Goal: Task Accomplishment & Management: Use online tool/utility

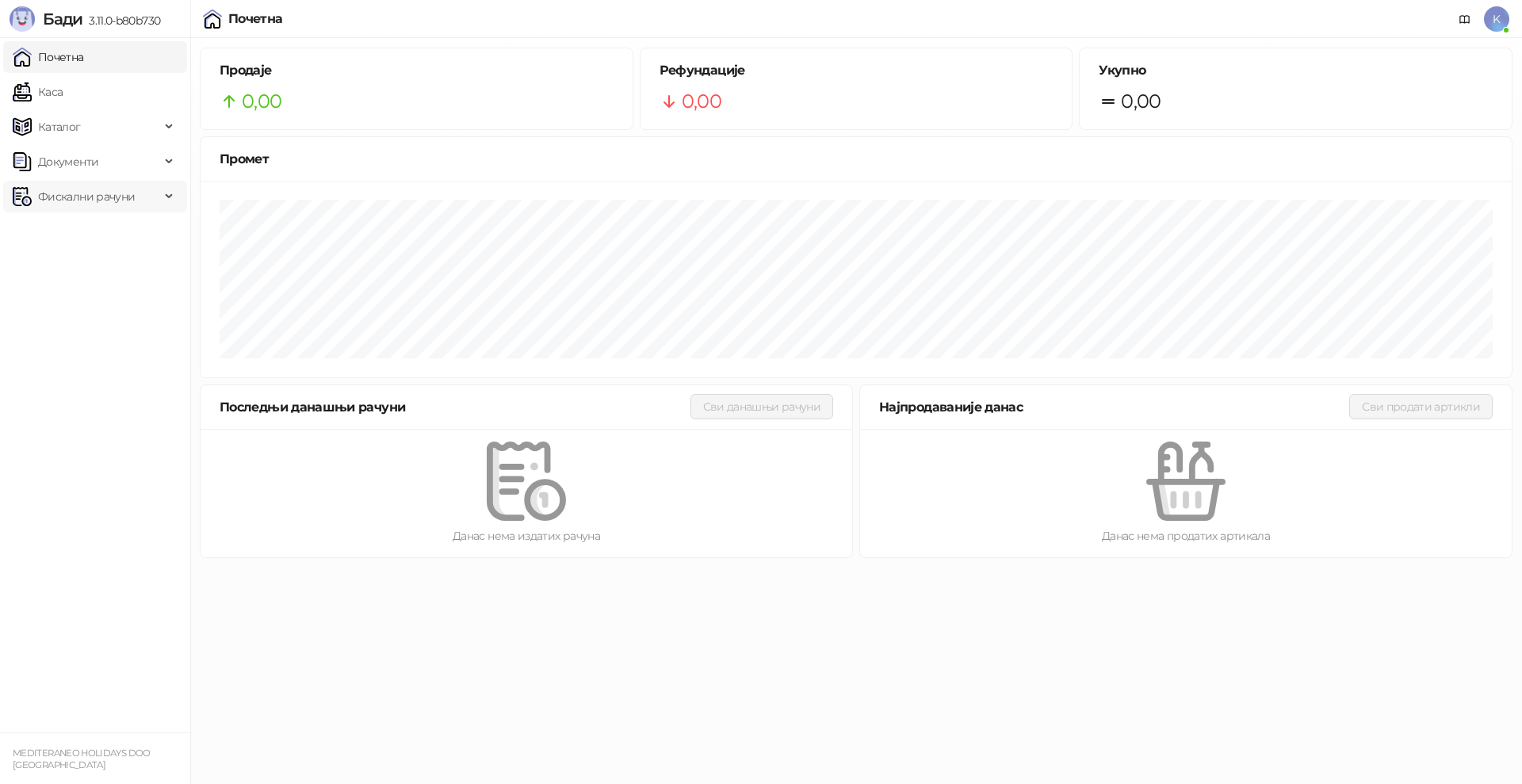
click at [80, 189] on span "Фискални рачуни" at bounding box center [86, 196] width 97 height 32
click at [111, 227] on link "Издати рачуни" at bounding box center [72, 231] width 106 height 32
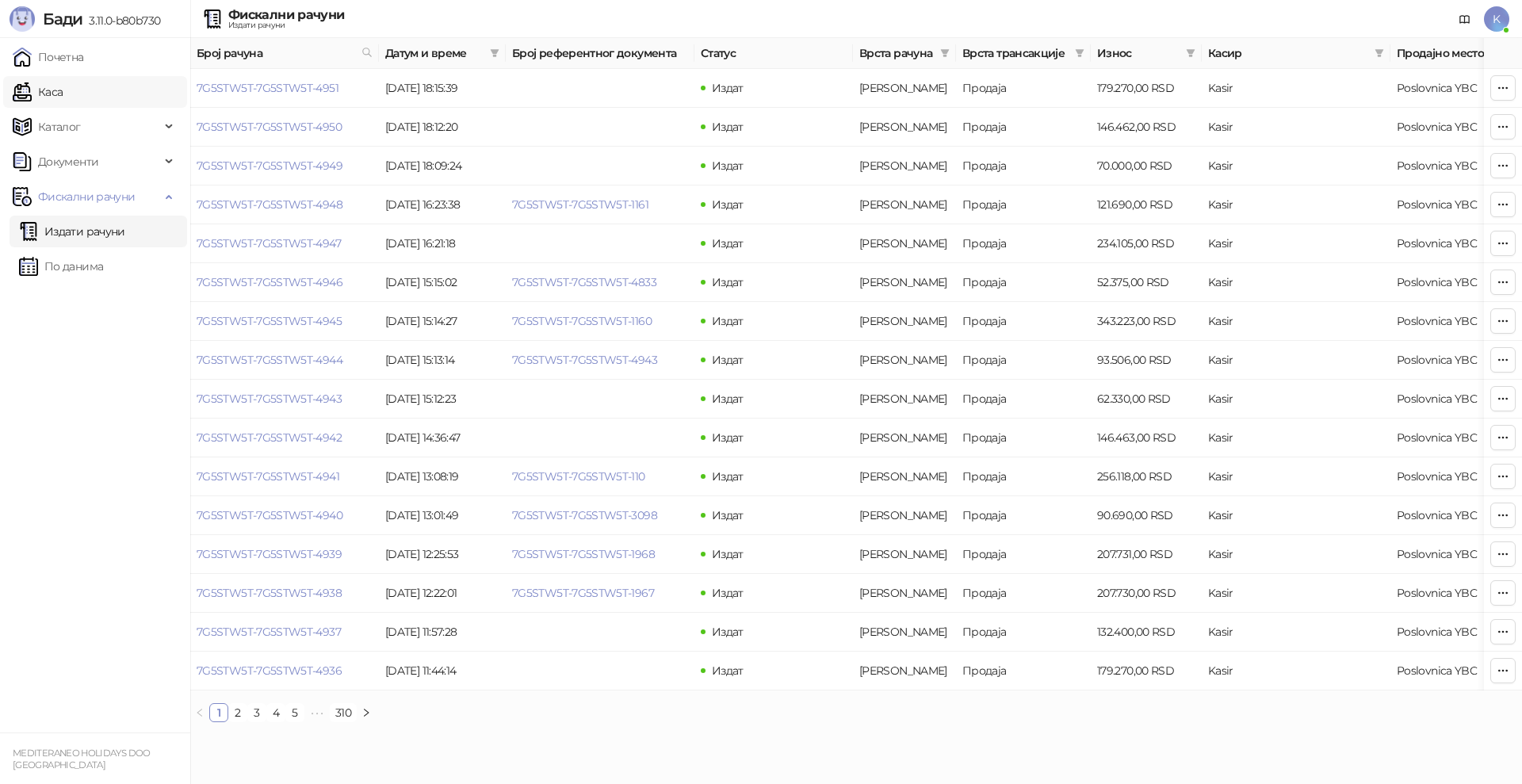
click at [60, 93] on link "Каса" at bounding box center [38, 92] width 50 height 32
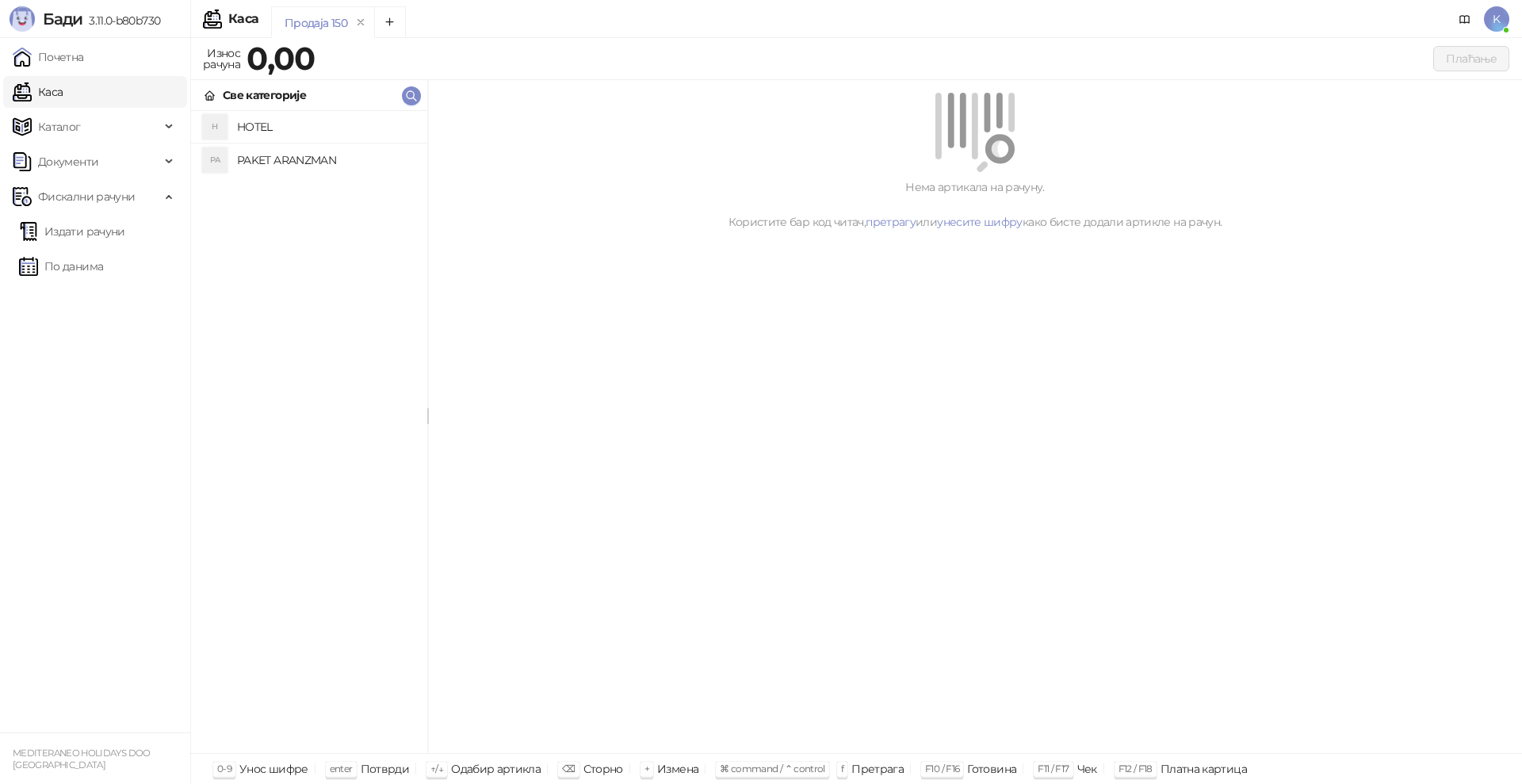
click at [298, 162] on h4 "PAKET ARANZMAN" at bounding box center [326, 160] width 178 height 25
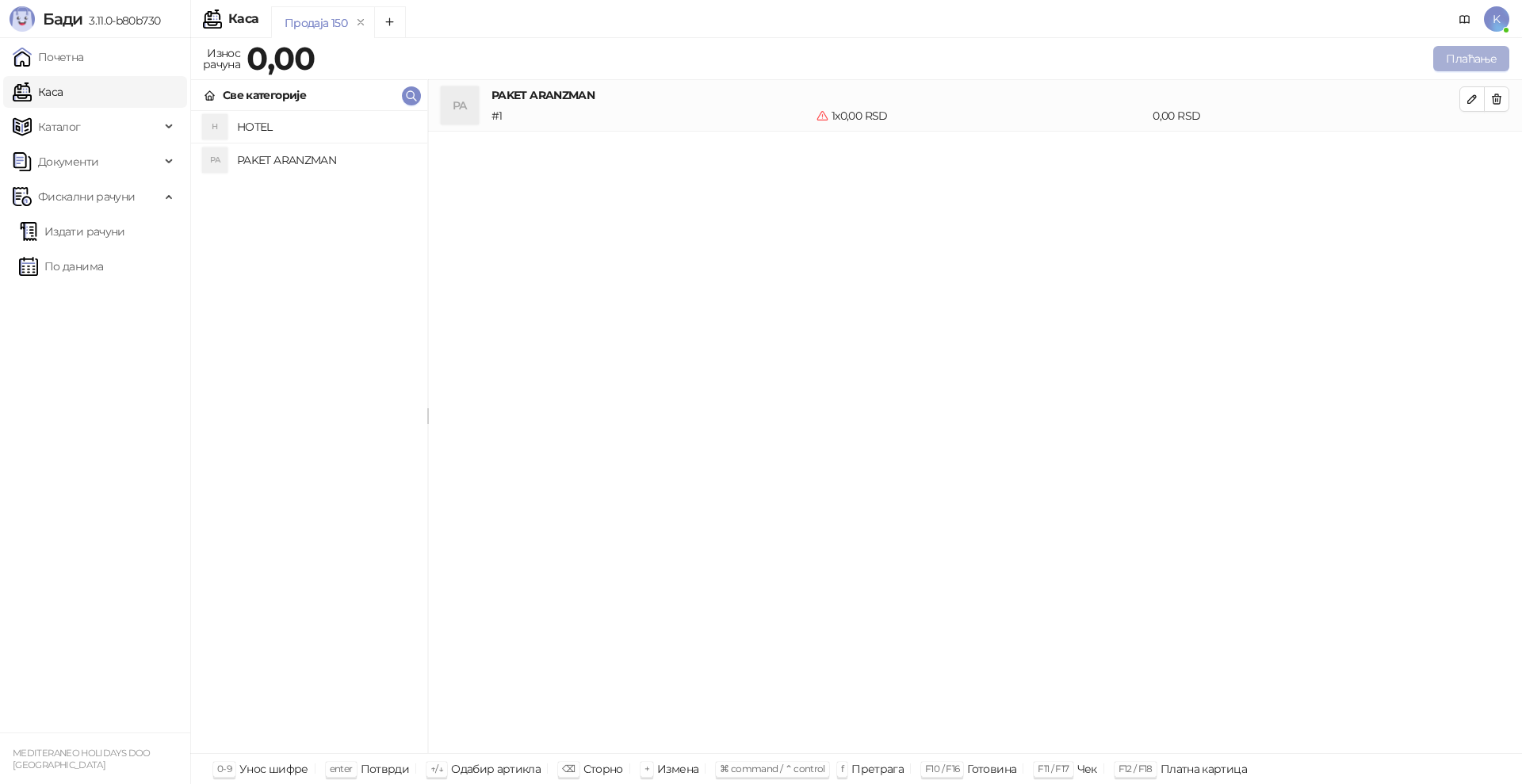
click at [1473, 57] on button "Плаћање" at bounding box center [1472, 58] width 76 height 25
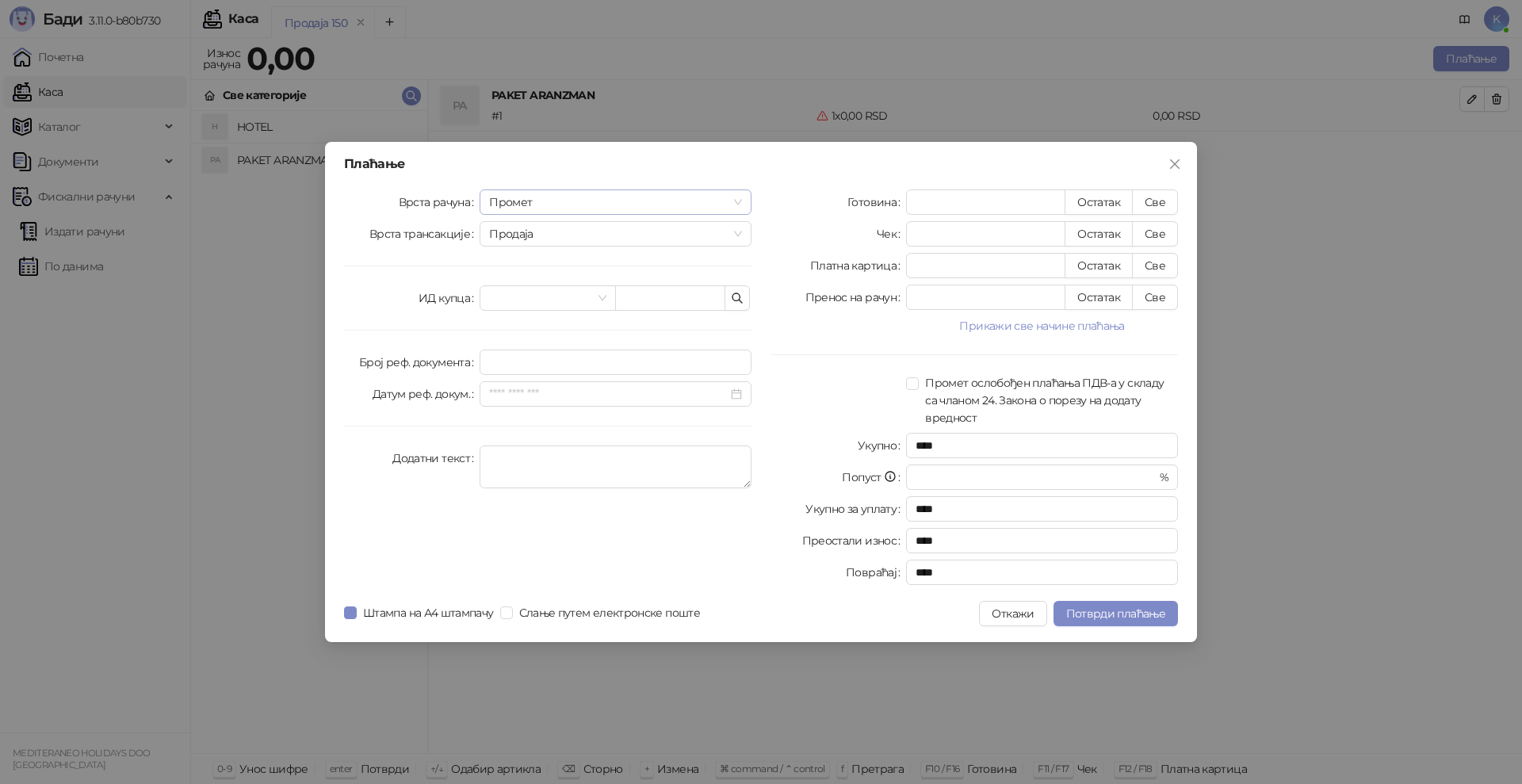
click at [517, 196] on span "Промет" at bounding box center [615, 202] width 253 height 24
click at [524, 310] on div "[PERSON_NAME]" at bounding box center [615, 310] width 246 height 17
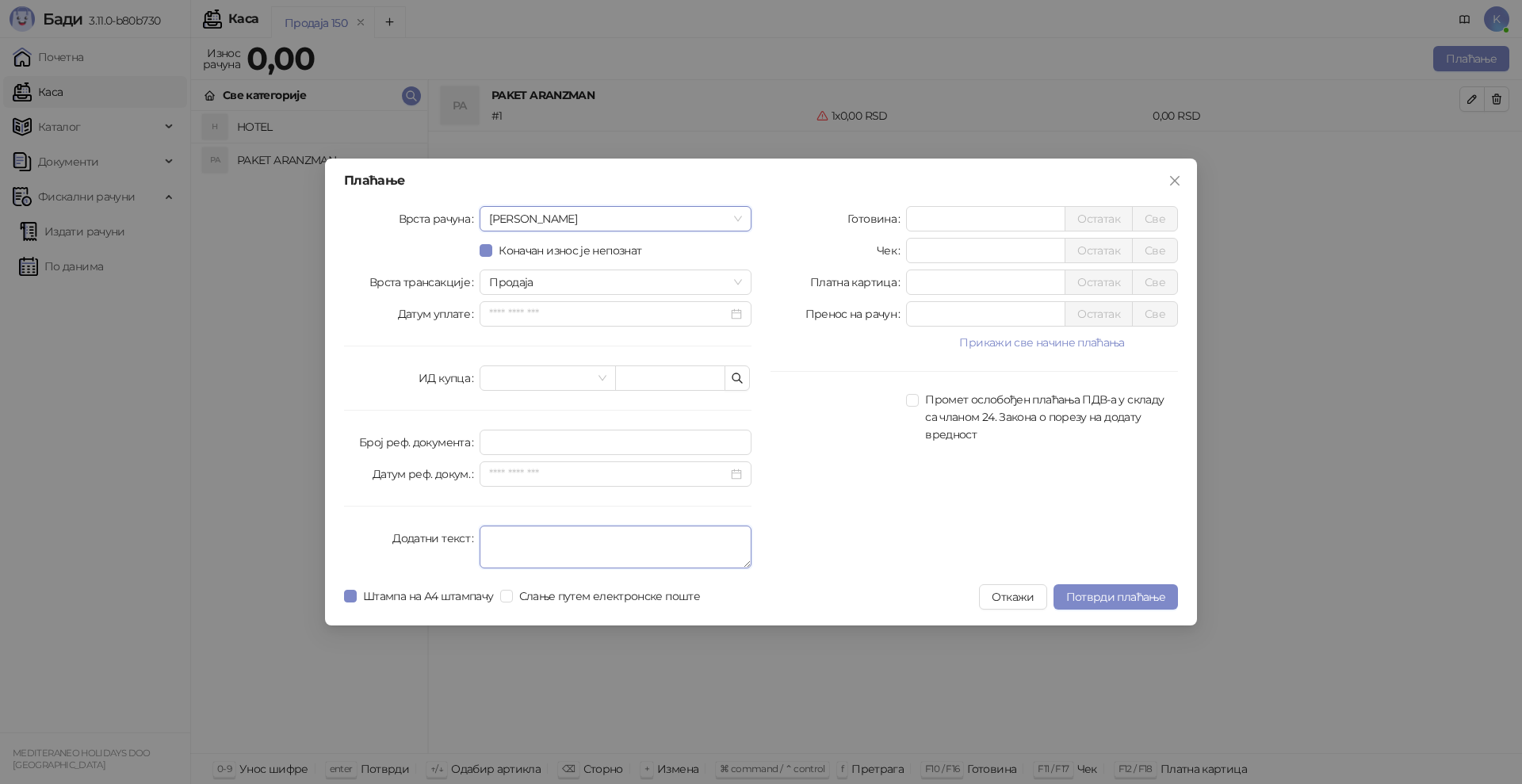
click at [502, 537] on textarea "Додатни текст" at bounding box center [615, 547] width 272 height 43
type textarea "*********"
drag, startPoint x: 964, startPoint y: 218, endPoint x: 853, endPoint y: 216, distance: 111.0
click at [853, 216] on div "Готовина * Остатак Све" at bounding box center [974, 218] width 408 height 25
type input "******"
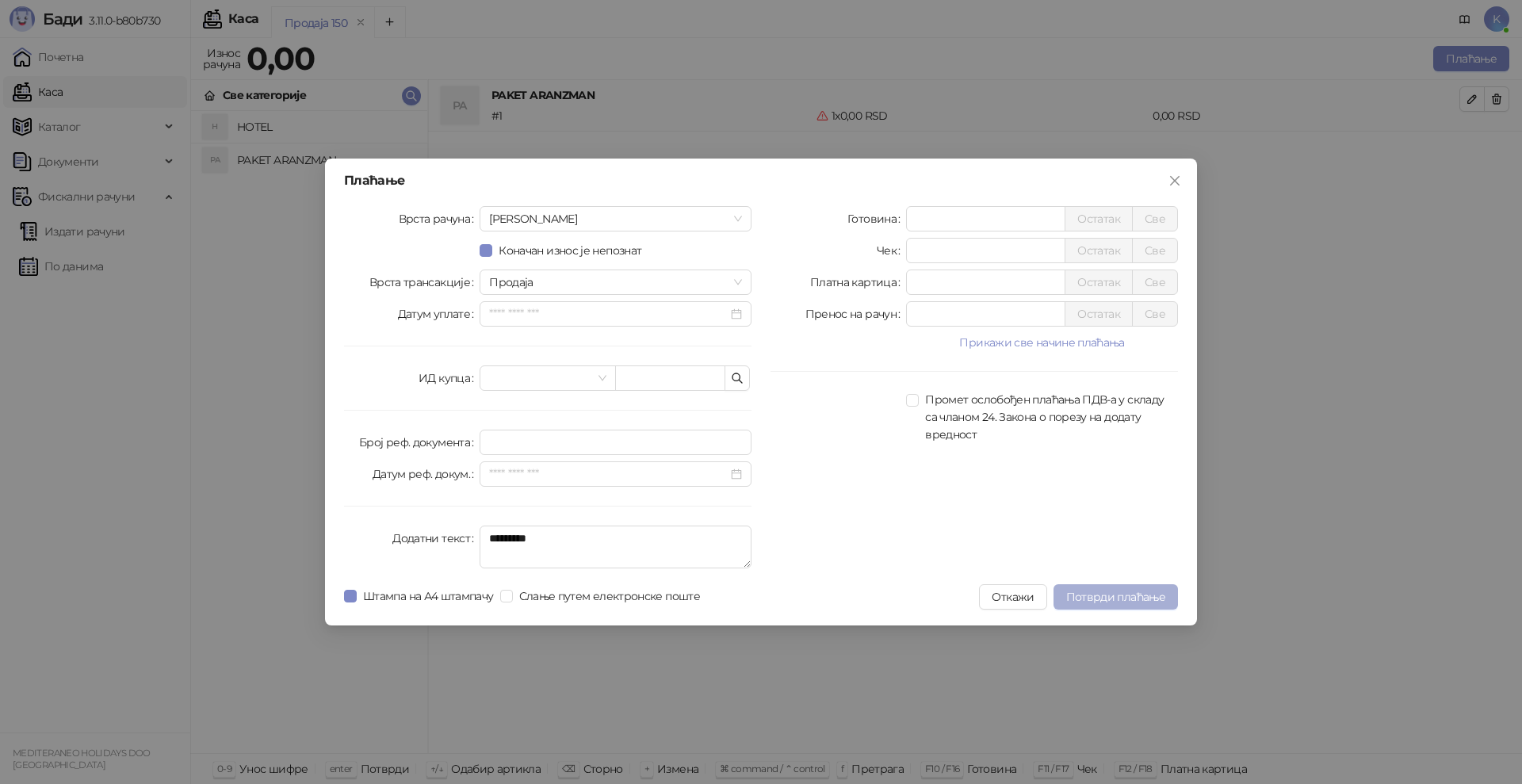
click at [1092, 594] on span "Потврди плаћање" at bounding box center [1116, 597] width 99 height 15
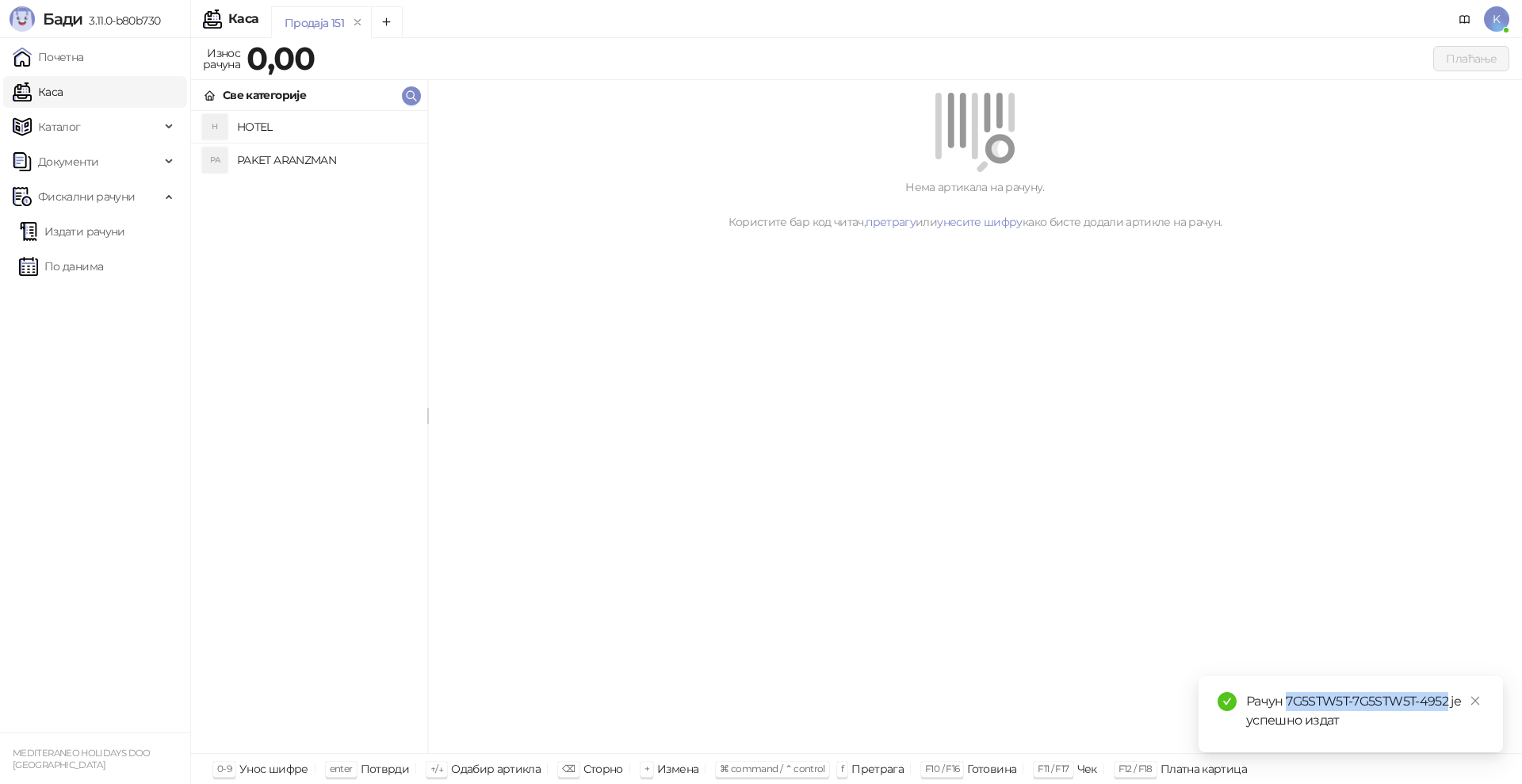
drag, startPoint x: 1449, startPoint y: 703, endPoint x: 1285, endPoint y: 699, distance: 164.0
click at [1285, 699] on div "Рачун 7G5STW5T-7G5STW5T-4952 је успешно издат" at bounding box center [1365, 711] width 238 height 38
copy div "7G5STW5T-7G5STW5T-4952"
click at [68, 239] on link "Издати рачуни" at bounding box center [72, 231] width 106 height 32
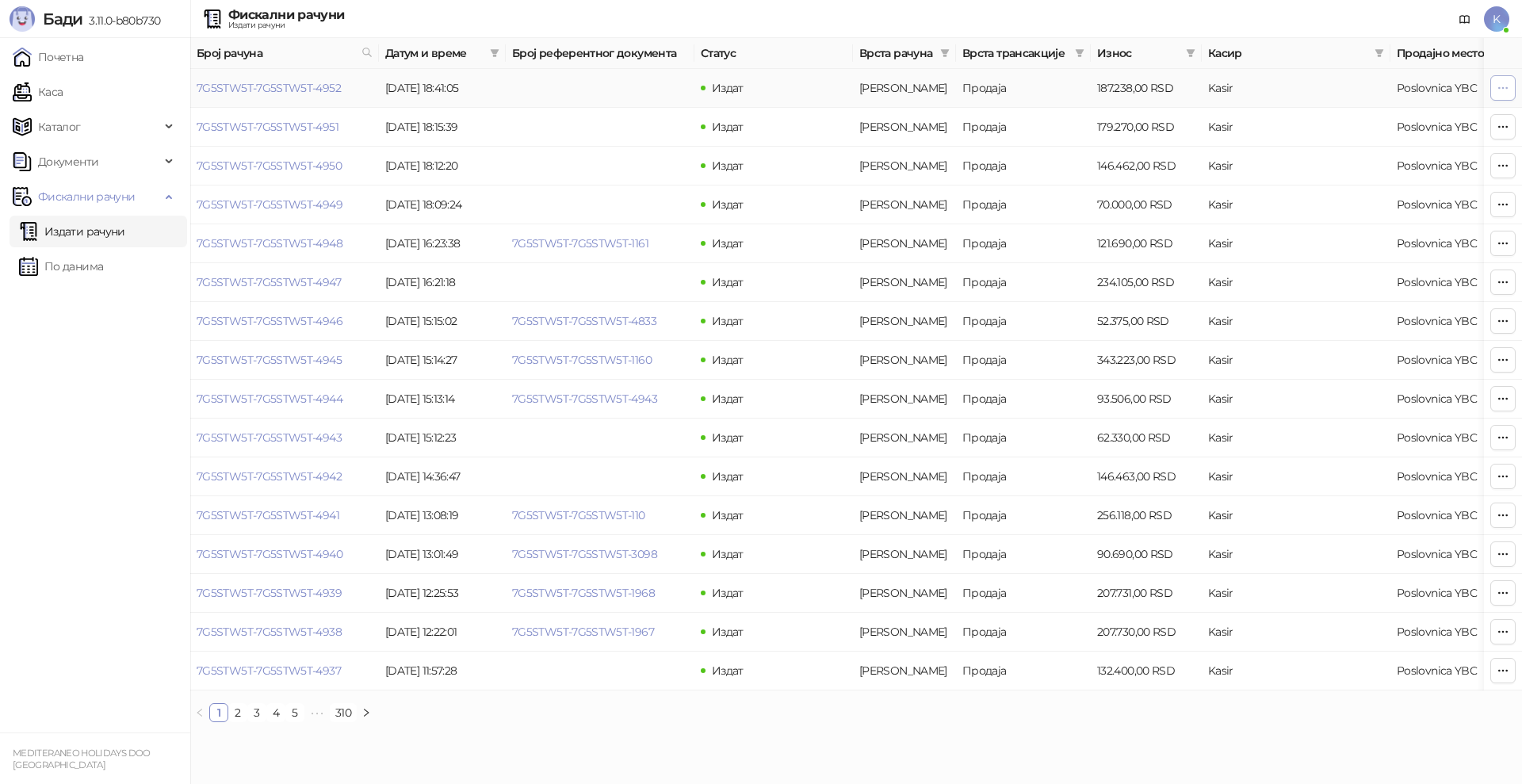
click at [1501, 85] on icon "button" at bounding box center [1503, 88] width 13 height 13
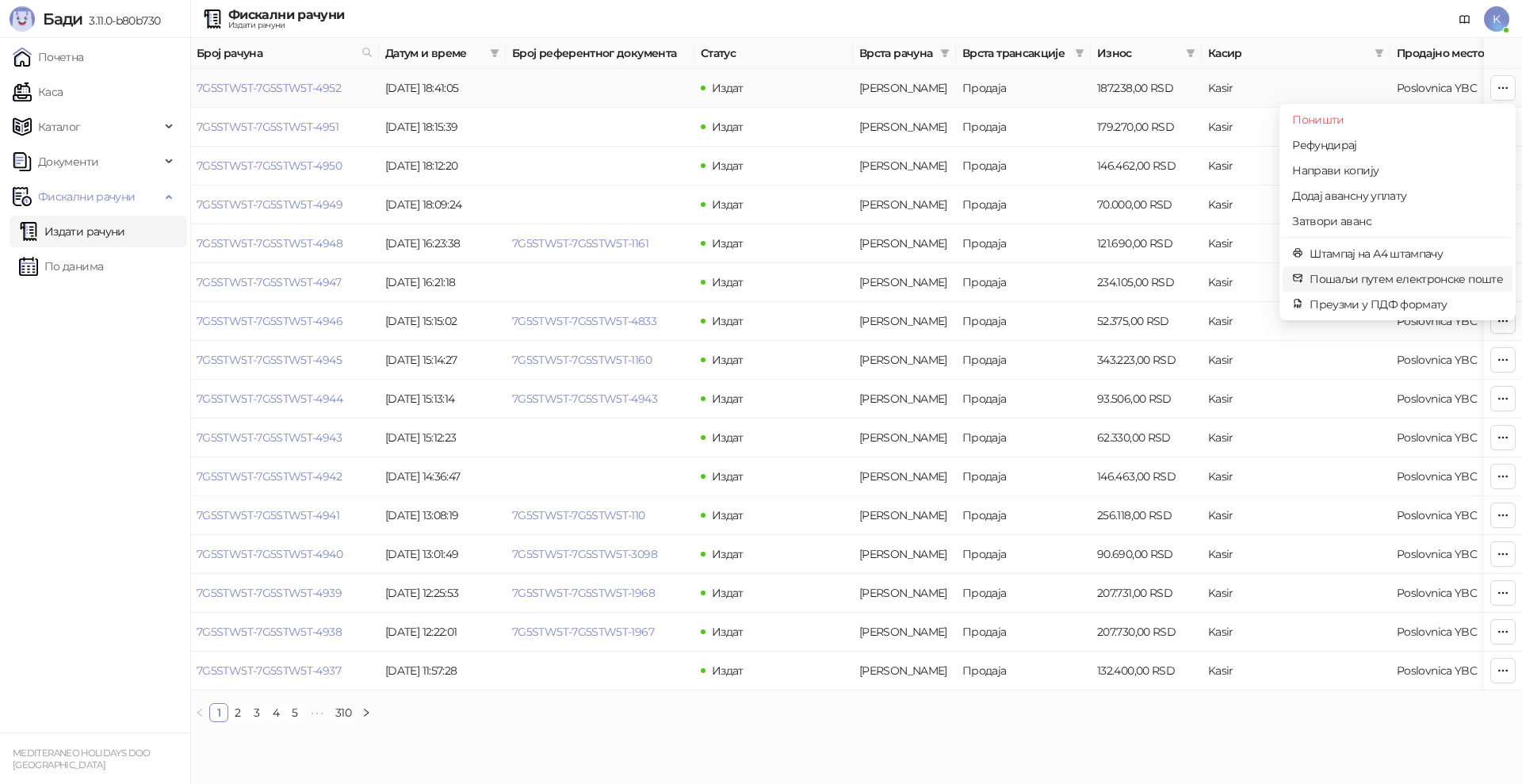
click at [1367, 275] on span "Пошаљи путем електронске поште" at bounding box center [1406, 279] width 193 height 17
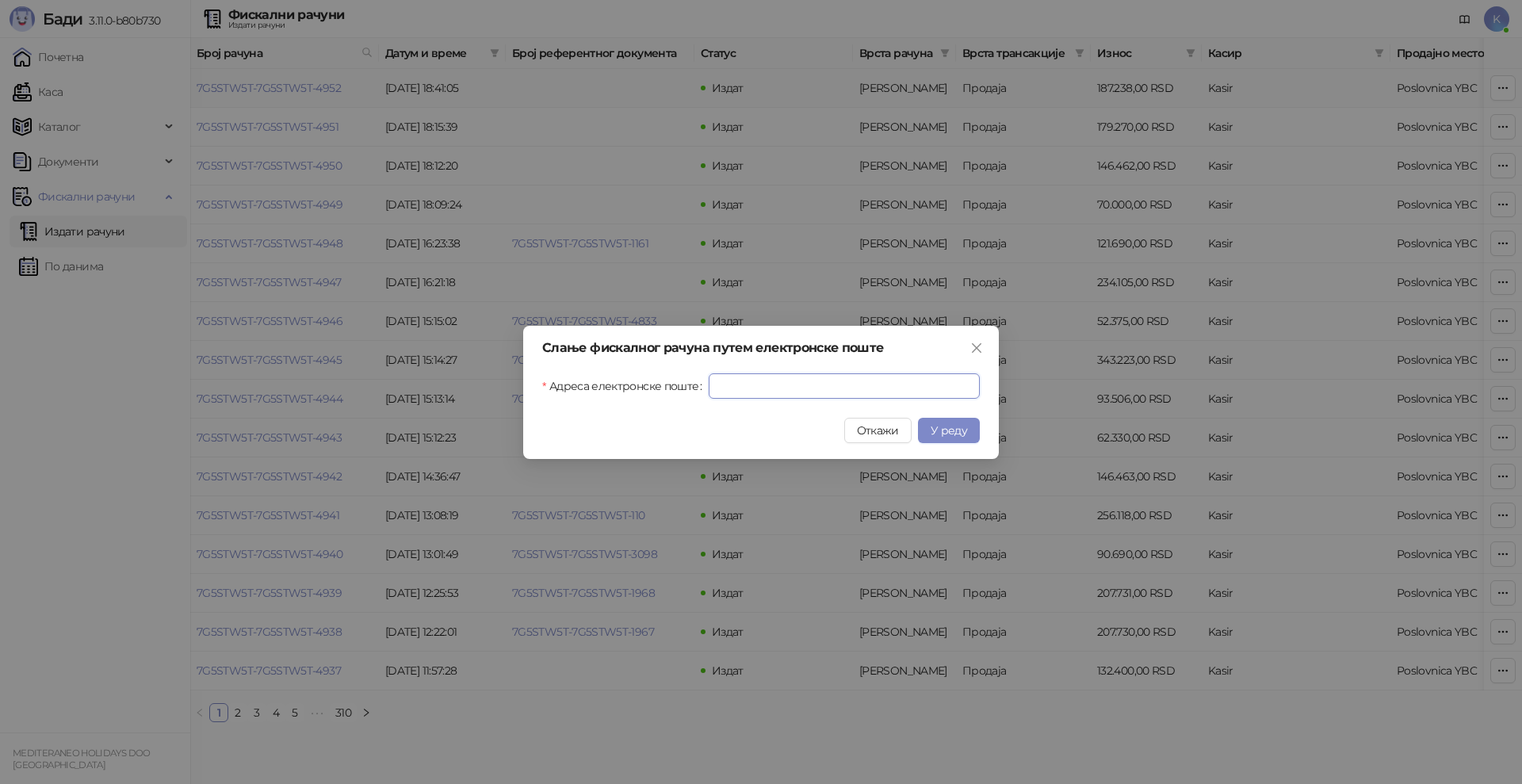
click at [786, 392] on input "Адреса електронске поште" at bounding box center [845, 385] width 271 height 25
paste input "**********"
type input "**********"
click at [942, 439] on button "У реду" at bounding box center [949, 430] width 62 height 25
